Goal: Task Accomplishment & Management: Use online tool/utility

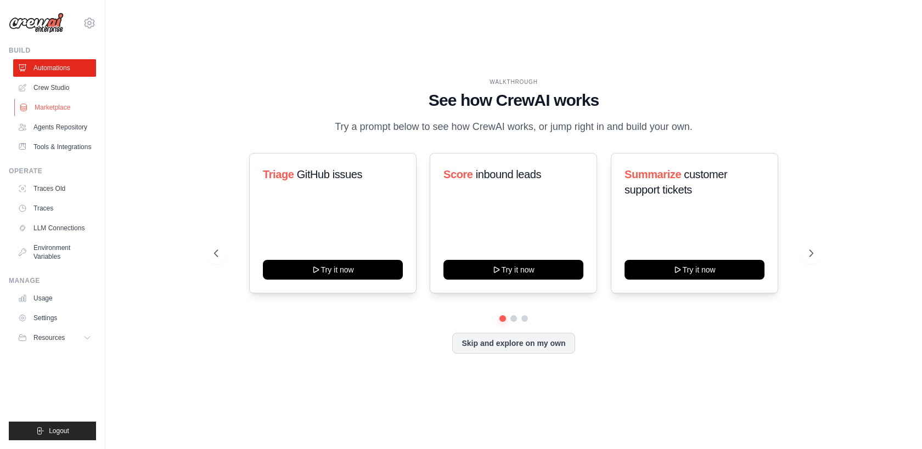
click at [62, 108] on link "Marketplace" at bounding box center [55, 108] width 83 height 18
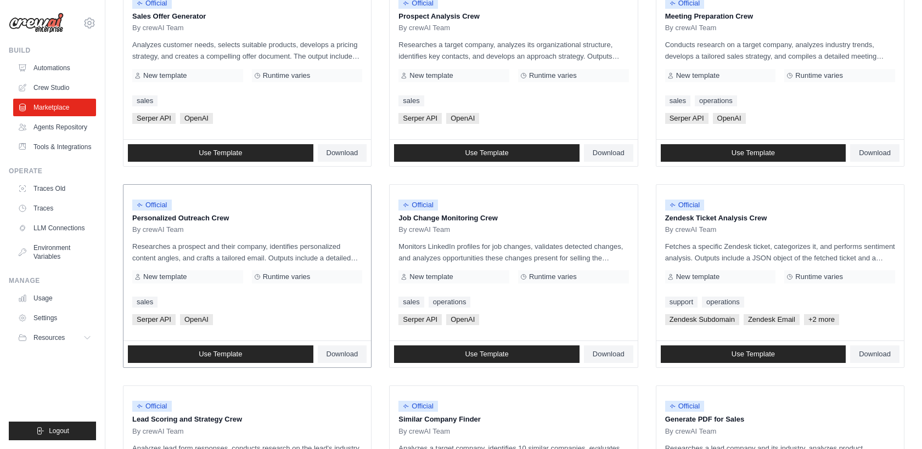
scroll to position [437, 0]
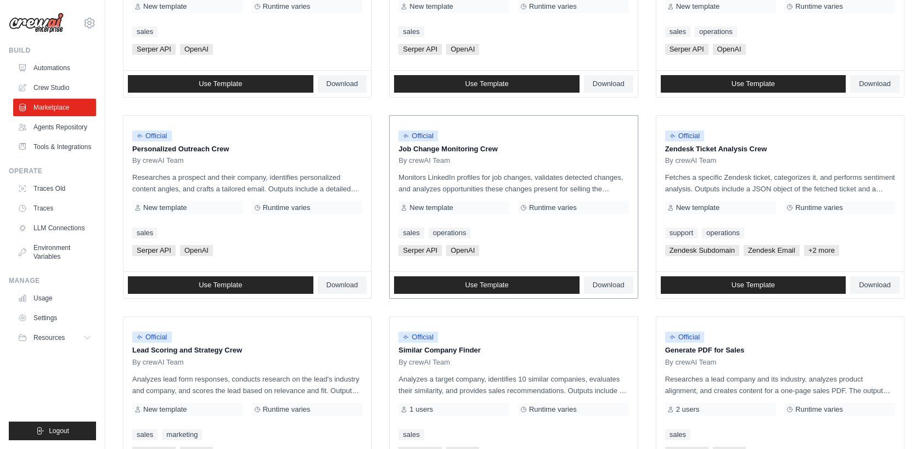
click at [447, 147] on p "Job Change Monitoring Crew" at bounding box center [513, 149] width 230 height 11
click at [480, 191] on p "Monitors LinkedIn profiles for job changes, validates detected changes, and ana…" at bounding box center [513, 183] width 230 height 23
click at [506, 247] on div "[PERSON_NAME] API OpenAI" at bounding box center [513, 250] width 230 height 11
click at [475, 286] on span "Use Template" at bounding box center [486, 285] width 43 height 9
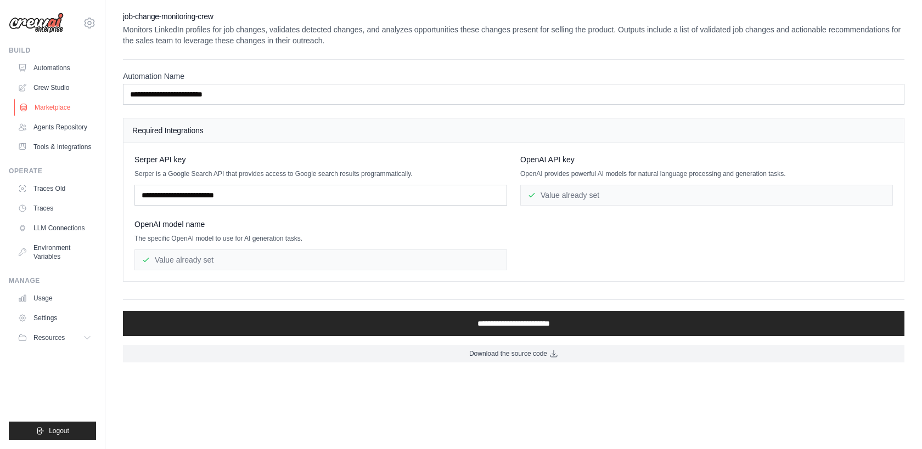
click at [57, 109] on link "Marketplace" at bounding box center [55, 108] width 83 height 18
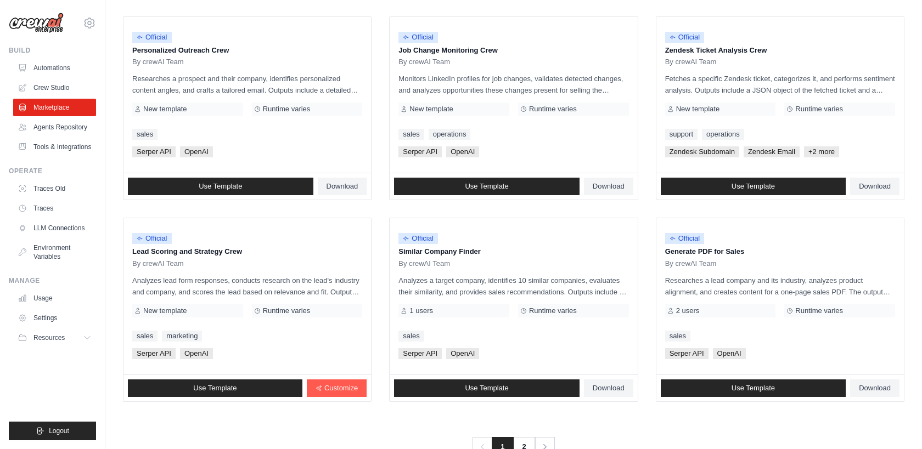
scroll to position [567, 0]
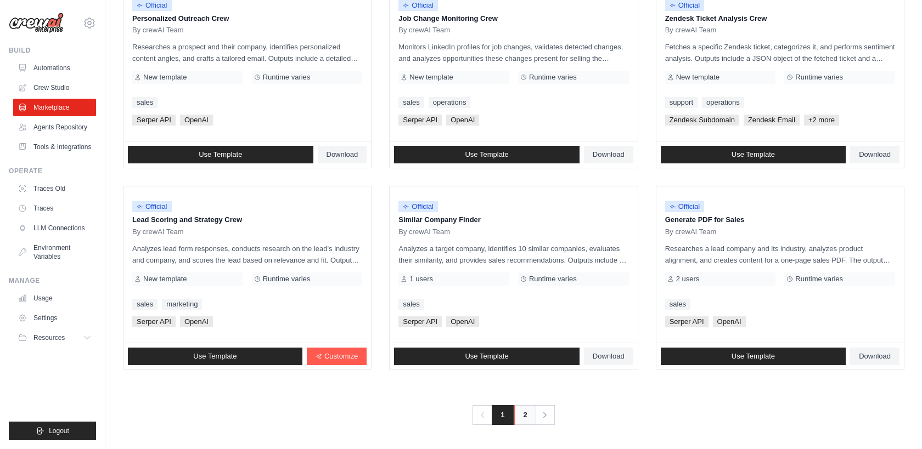
click at [531, 419] on link "2" at bounding box center [525, 416] width 22 height 20
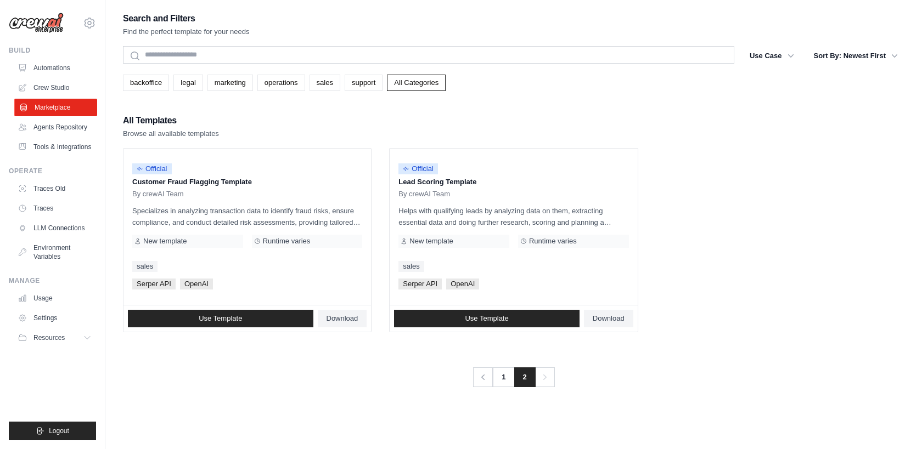
click at [59, 103] on link "Marketplace" at bounding box center [55, 108] width 83 height 18
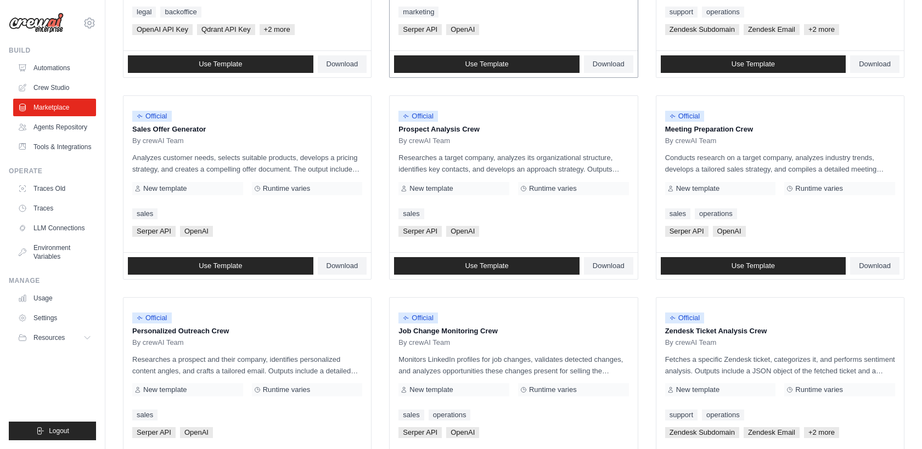
scroll to position [421, 0]
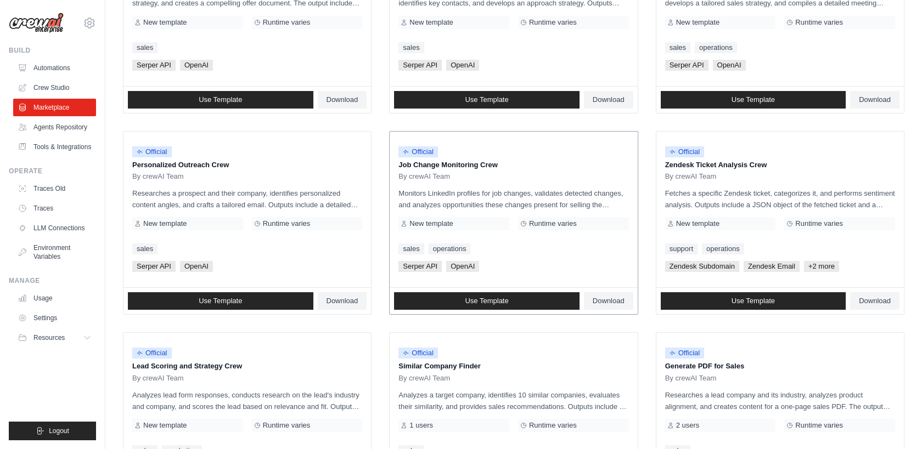
click at [471, 227] on div "New template" at bounding box center [453, 223] width 111 height 13
click at [489, 255] on div "Official Job Change Monitoring Crew By crewAI Team Monitors LinkedIn profiles f…" at bounding box center [514, 210] width 248 height 156
click at [607, 300] on span "Download" at bounding box center [609, 301] width 32 height 9
click at [480, 304] on span "Use Template" at bounding box center [486, 301] width 43 height 9
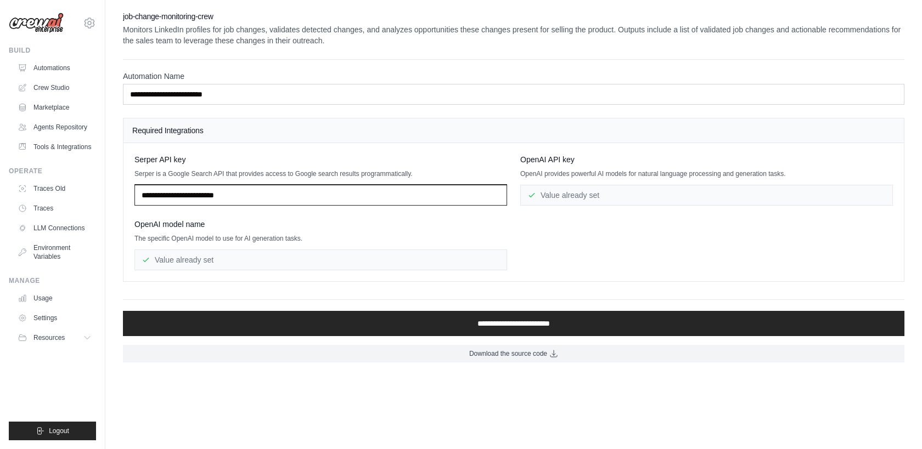
click at [289, 192] on input "text" at bounding box center [320, 195] width 373 height 21
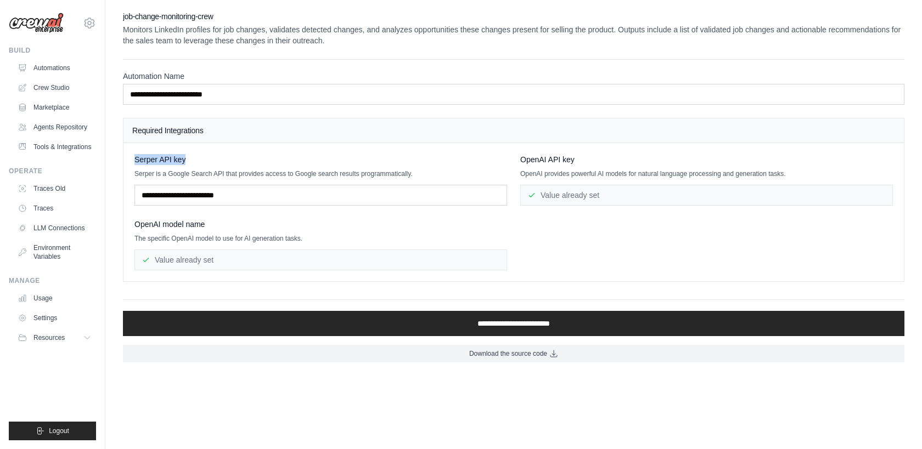
drag, startPoint x: 199, startPoint y: 158, endPoint x: 138, endPoint y: 159, distance: 60.9
click at [136, 158] on div "Serper API key" at bounding box center [320, 159] width 373 height 11
copy span "Serper API key"
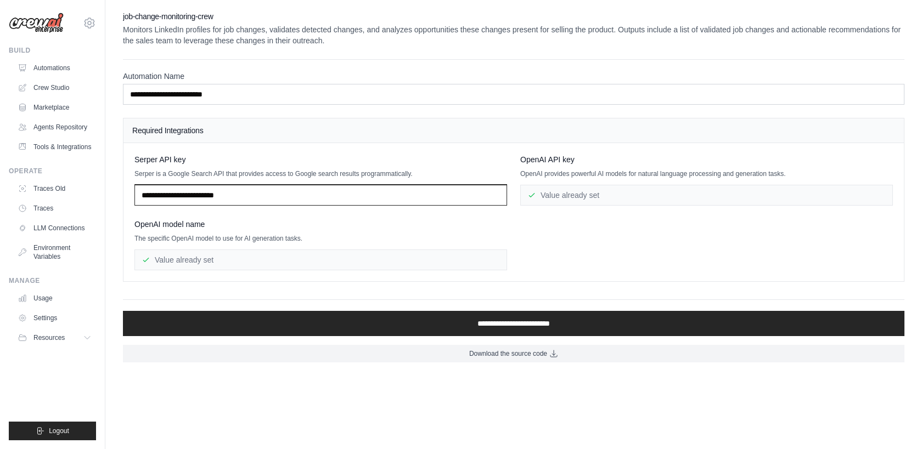
click at [367, 189] on input "text" at bounding box center [320, 195] width 373 height 21
paste input "**********"
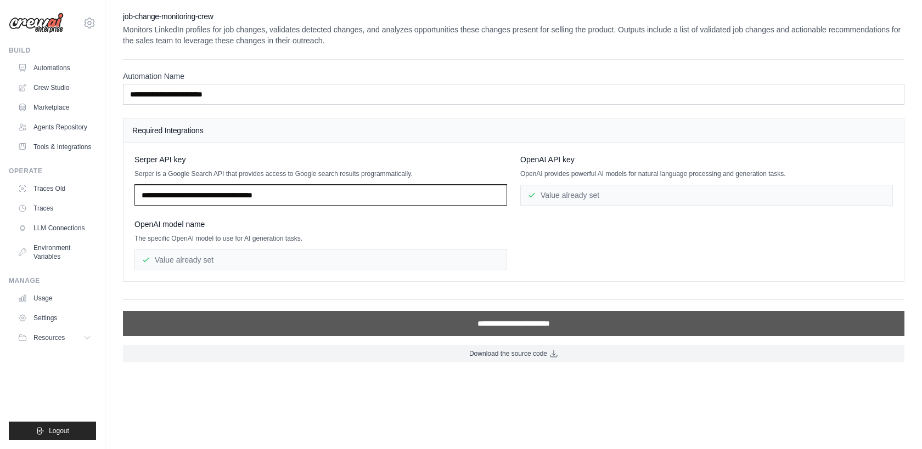
type input "**********"
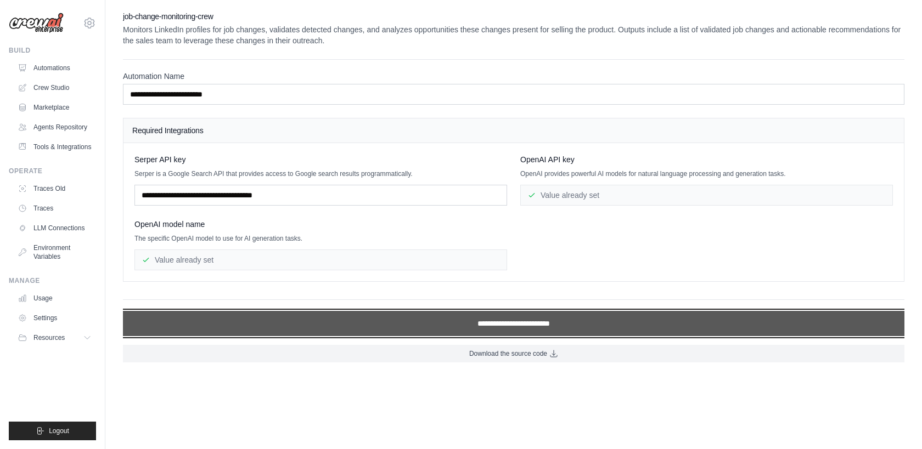
click at [475, 326] on input "**********" at bounding box center [514, 323] width 782 height 25
